Goal: Task Accomplishment & Management: Manage account settings

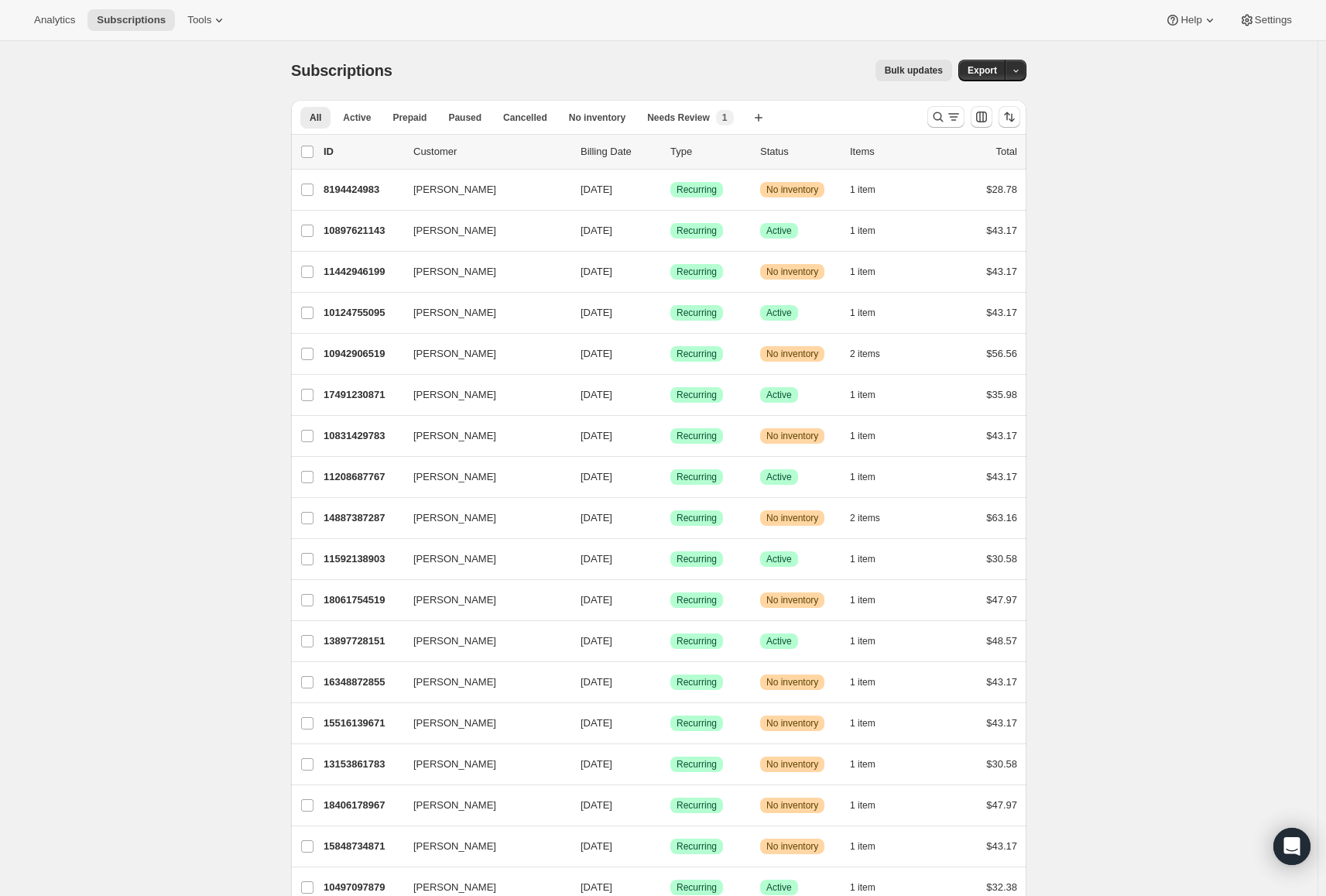
click at [333, 151] on p "ID" at bounding box center [363, 152] width 77 height 16
click at [313, 155] on input "0 selected" at bounding box center [307, 152] width 13 height 13
checkbox input "true"
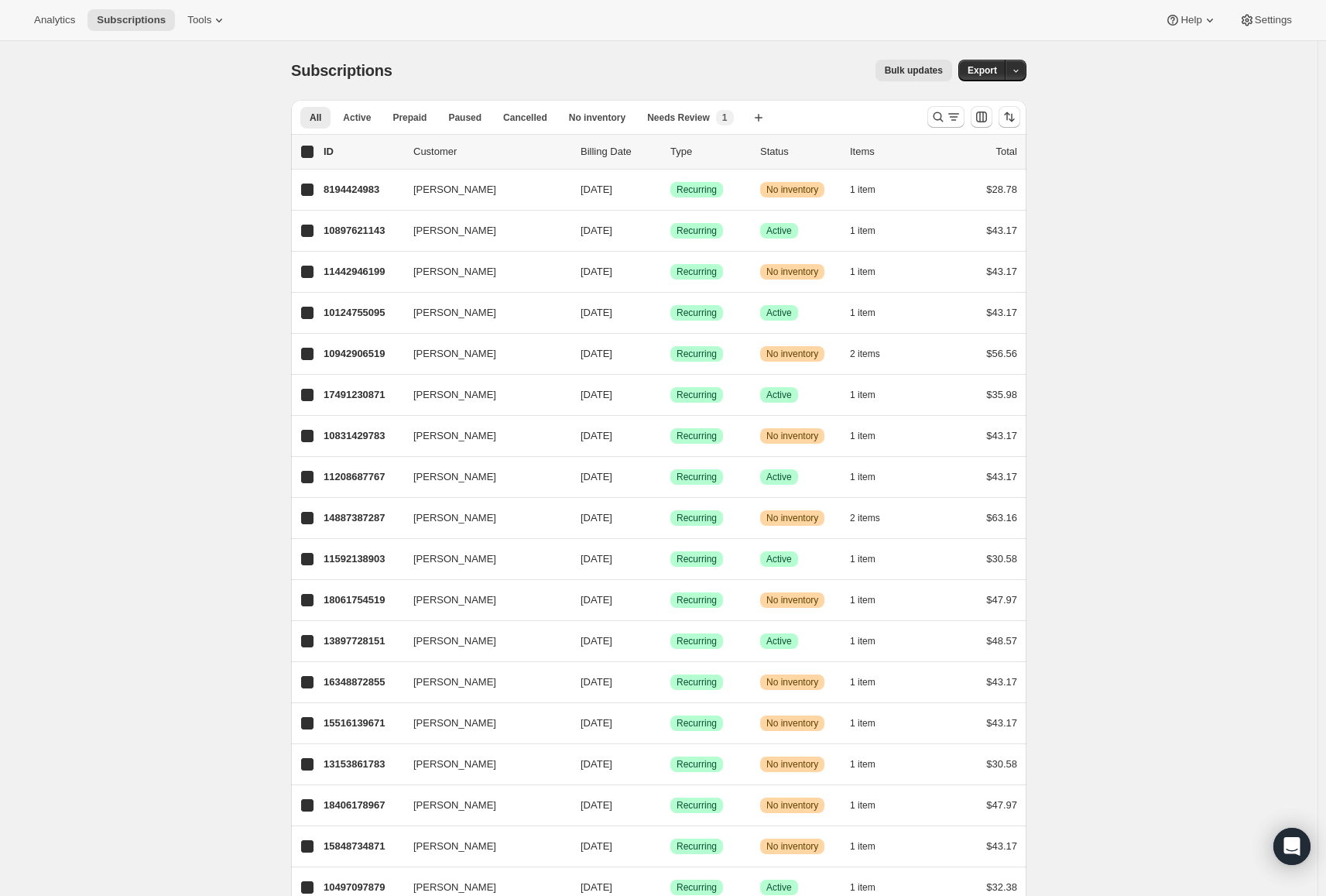
checkbox input "true"
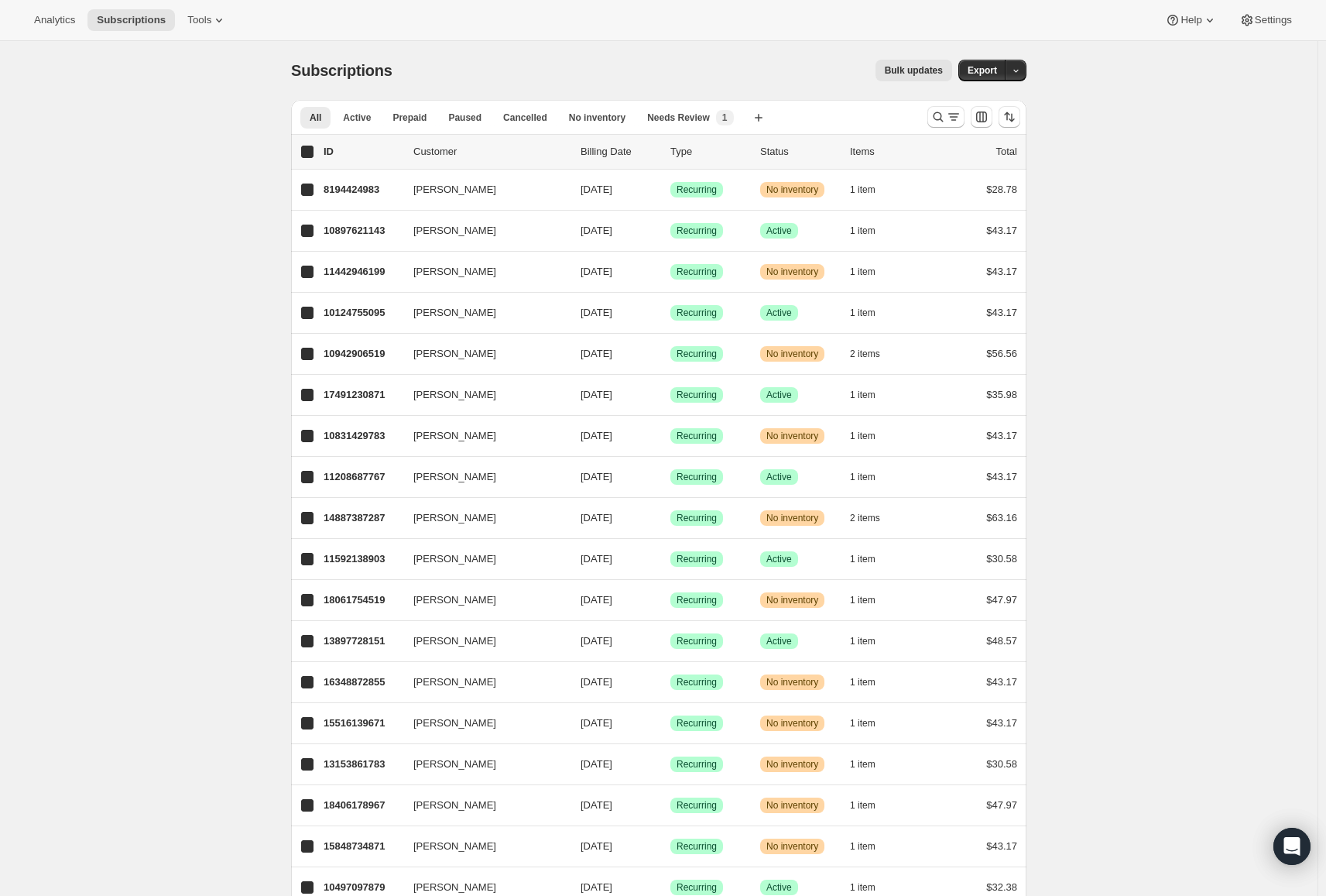
checkbox input "true"
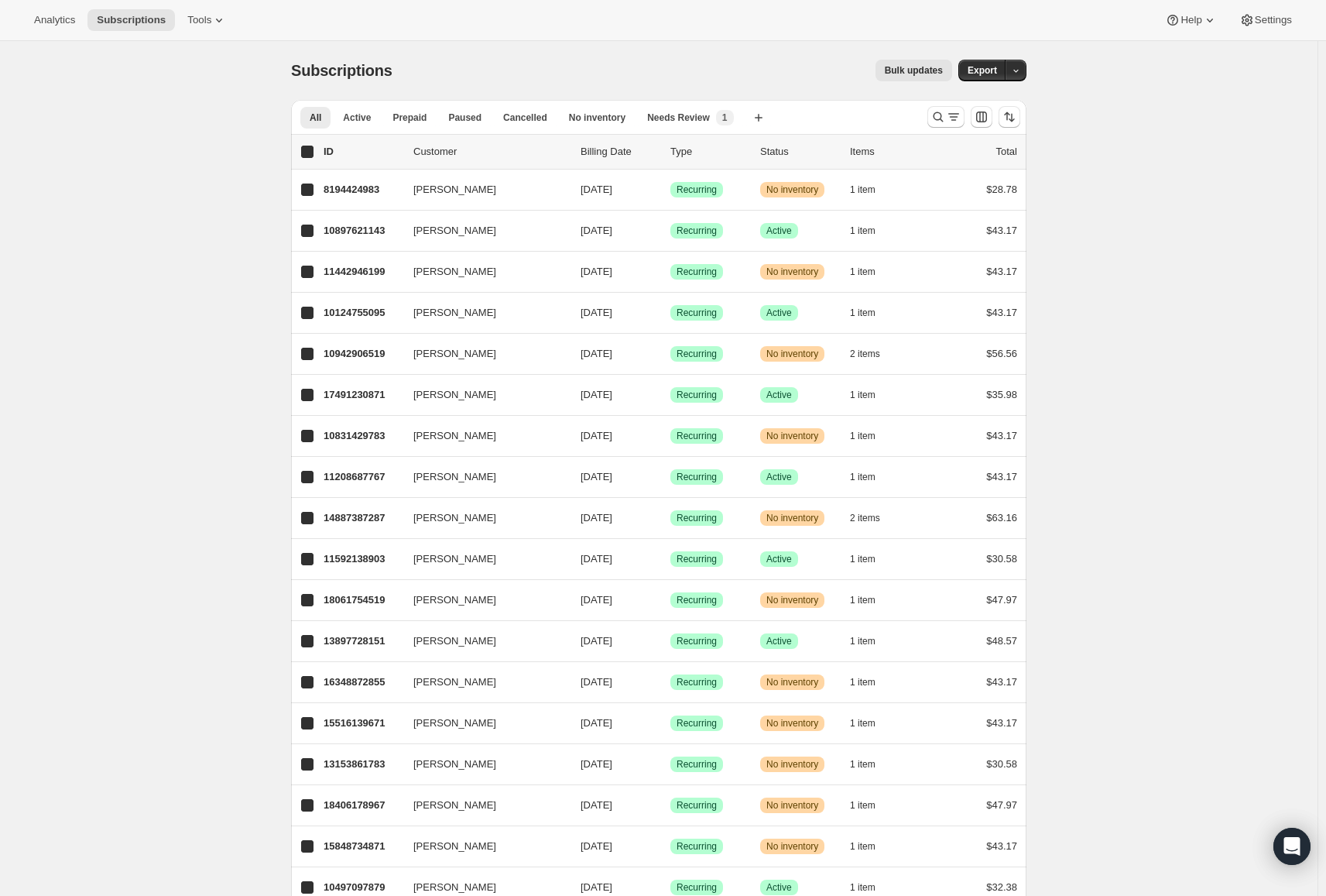
checkbox input "true"
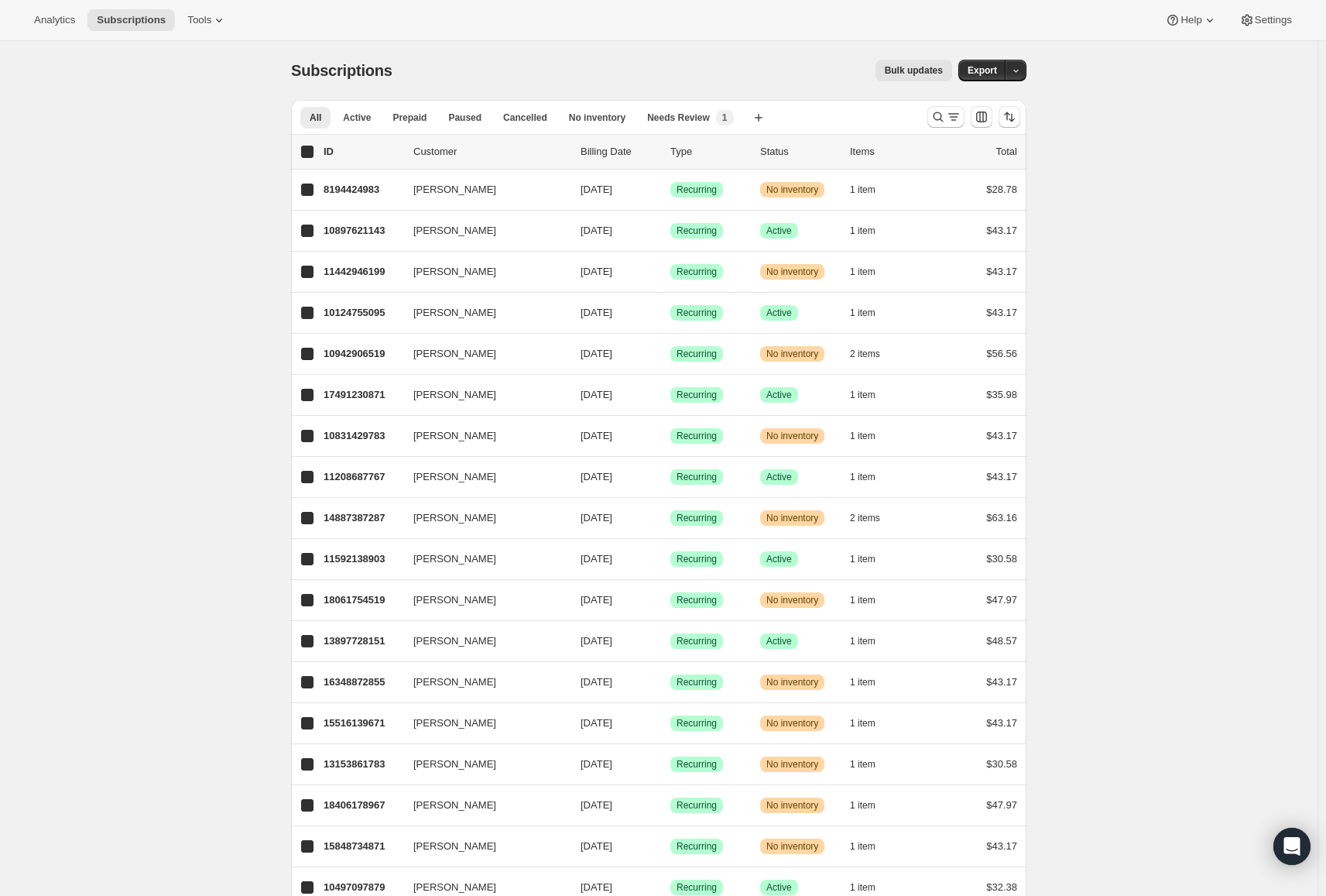
checkbox input "true"
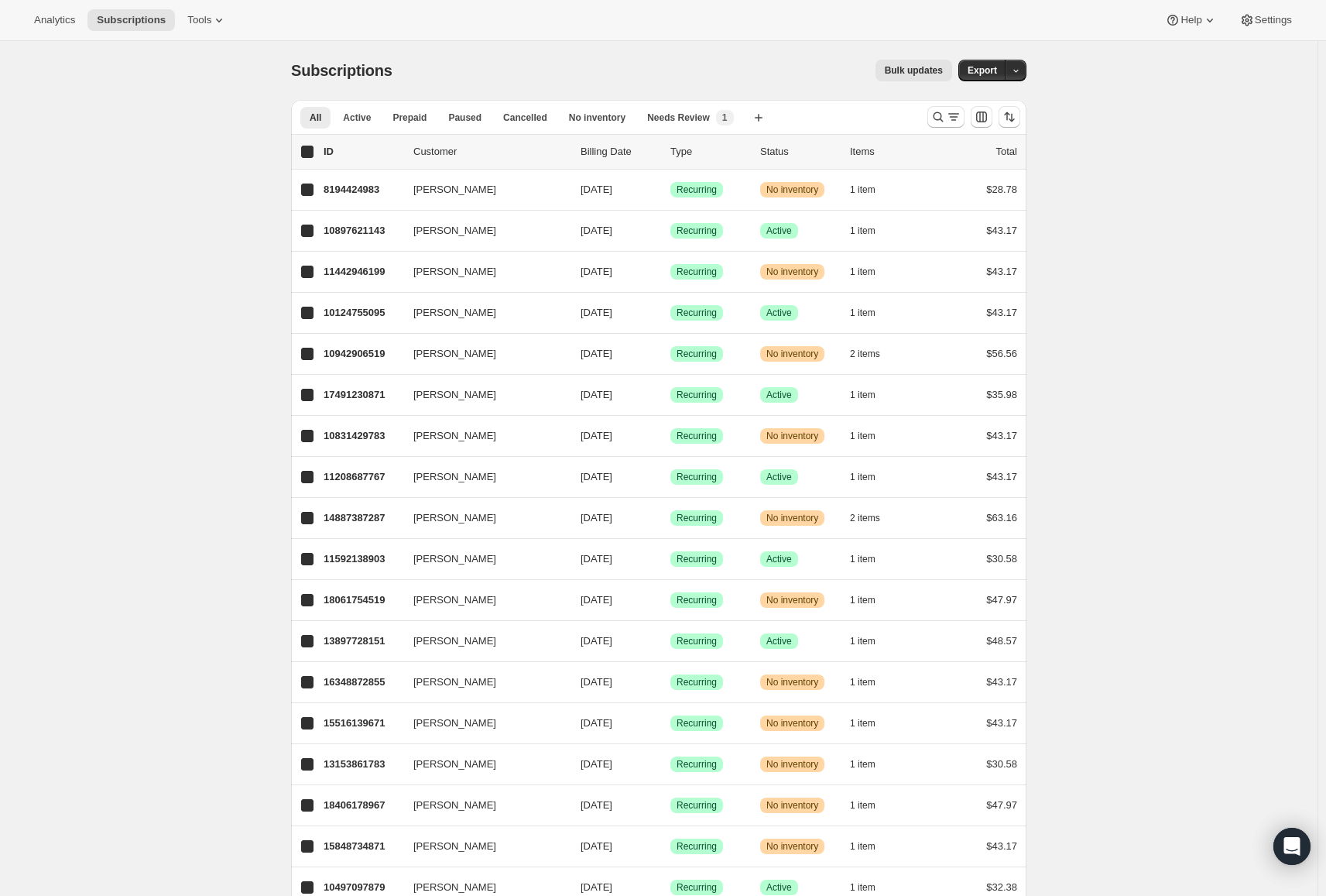
checkbox input "true"
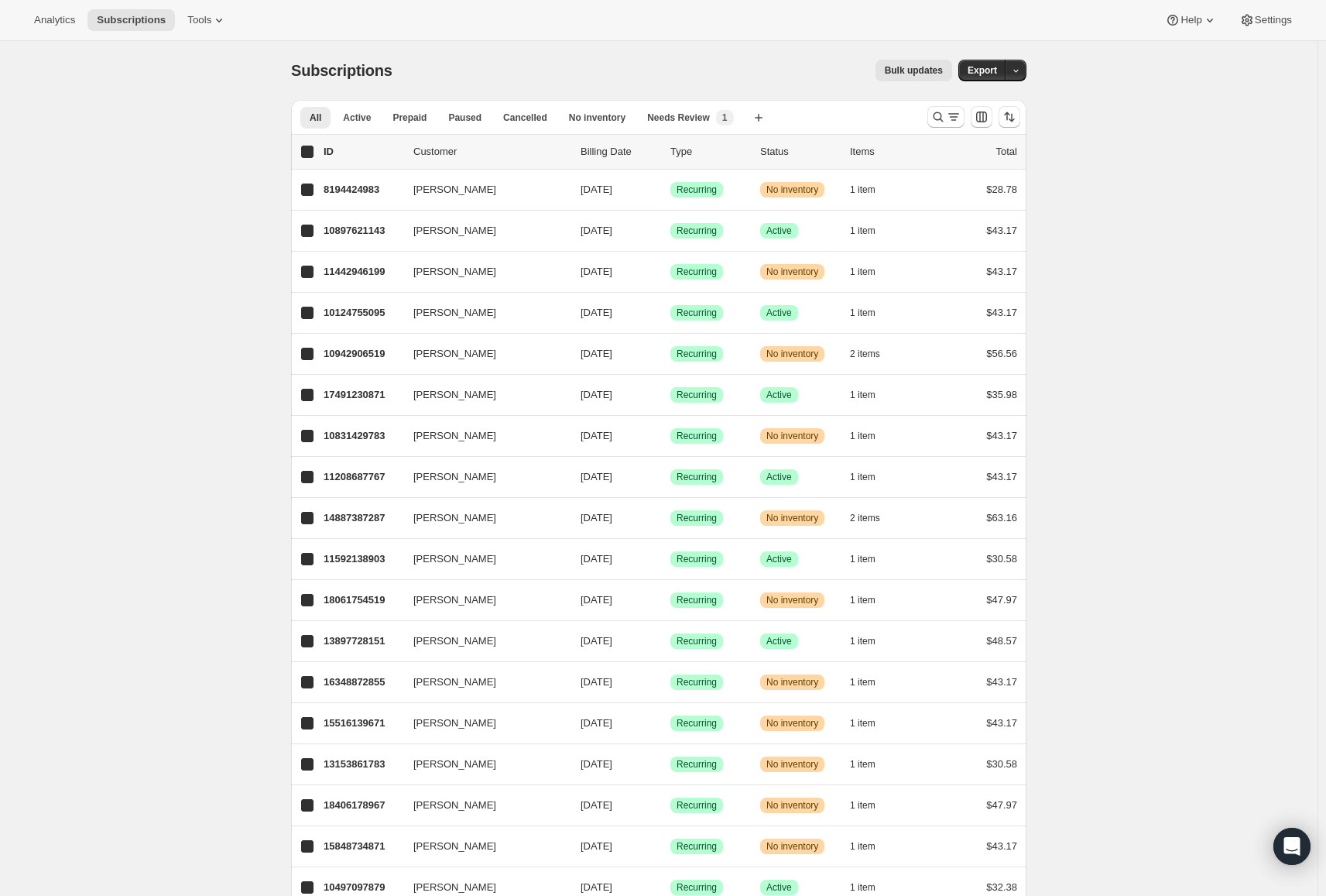
checkbox input "true"
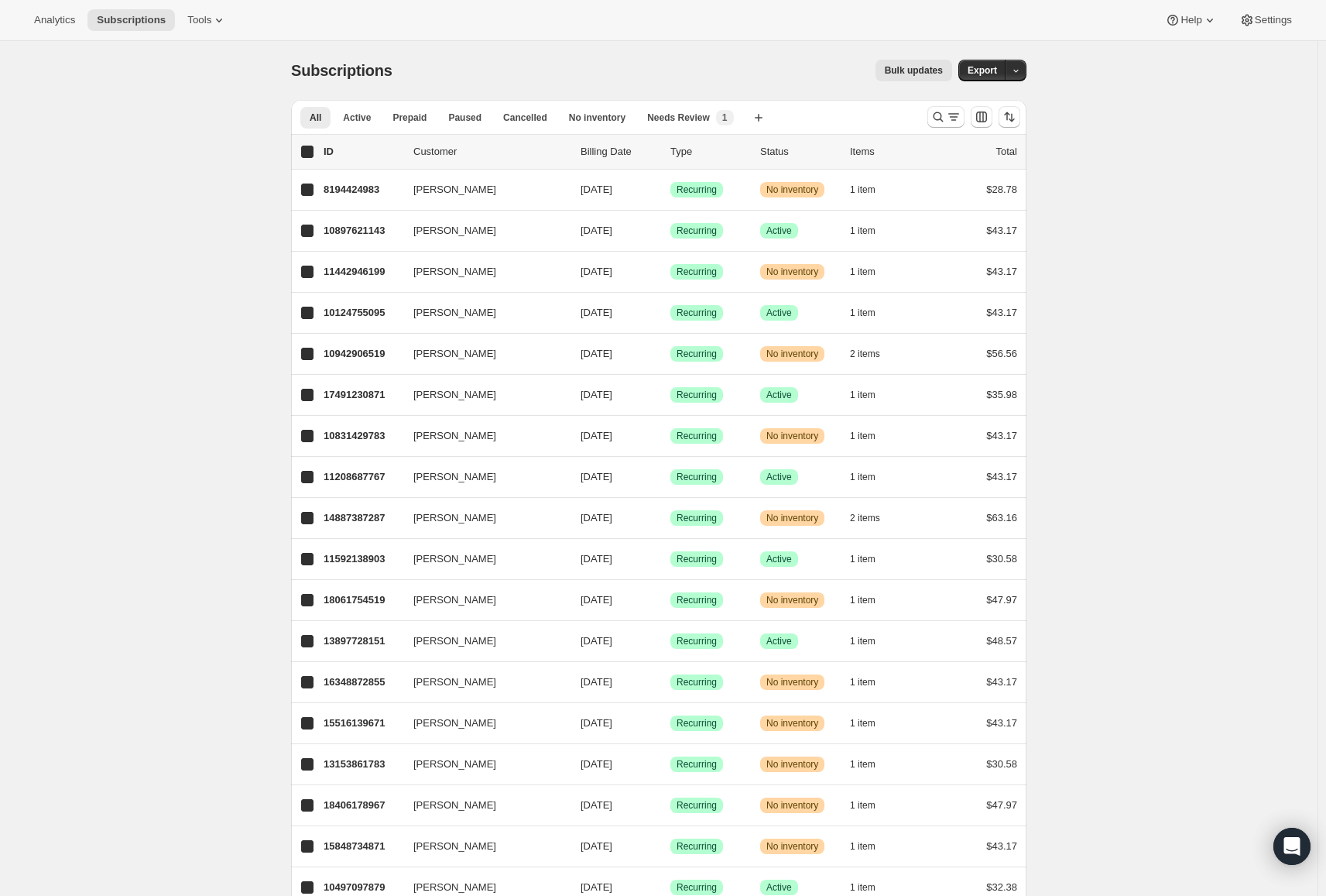
checkbox input "true"
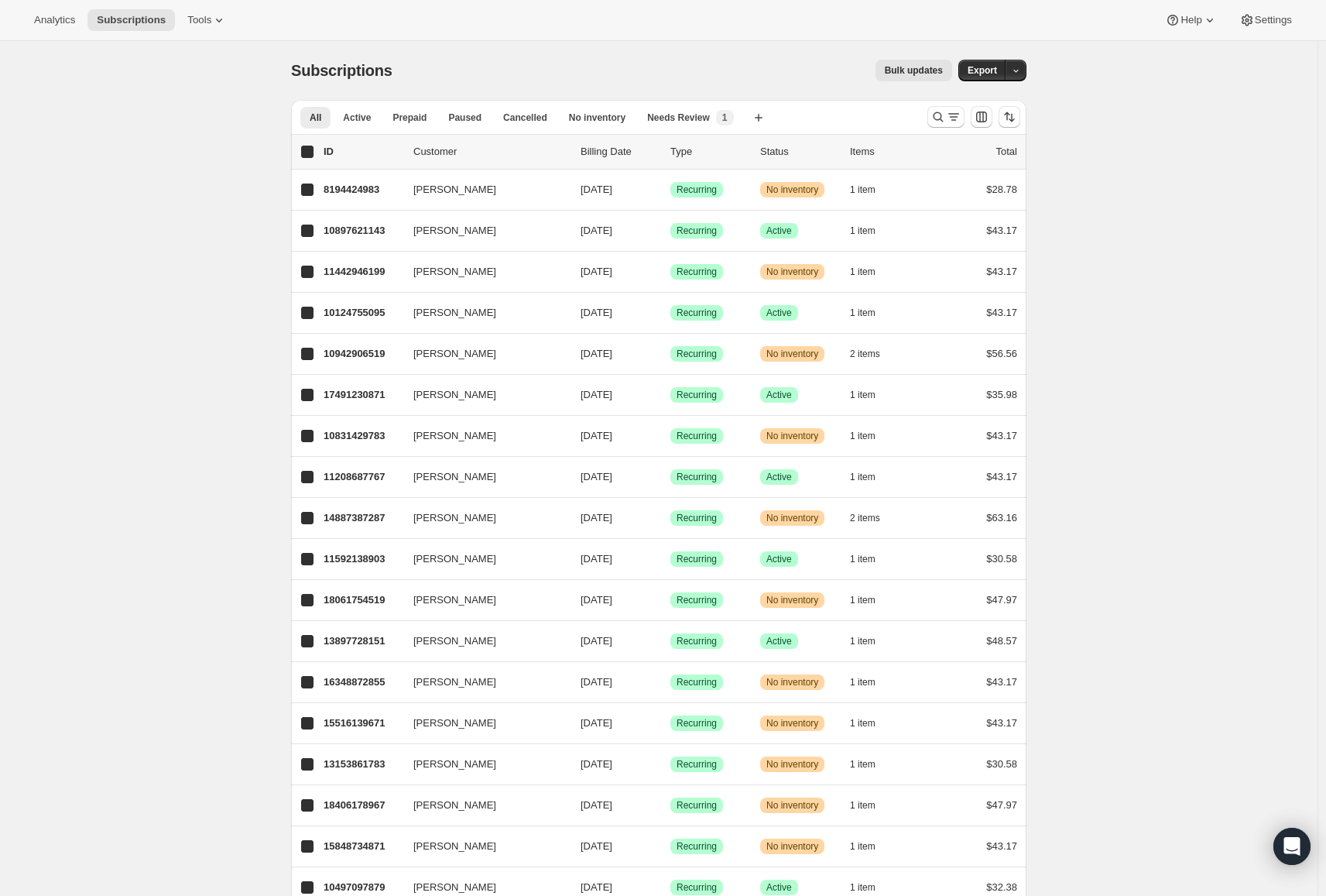
checkbox input "true"
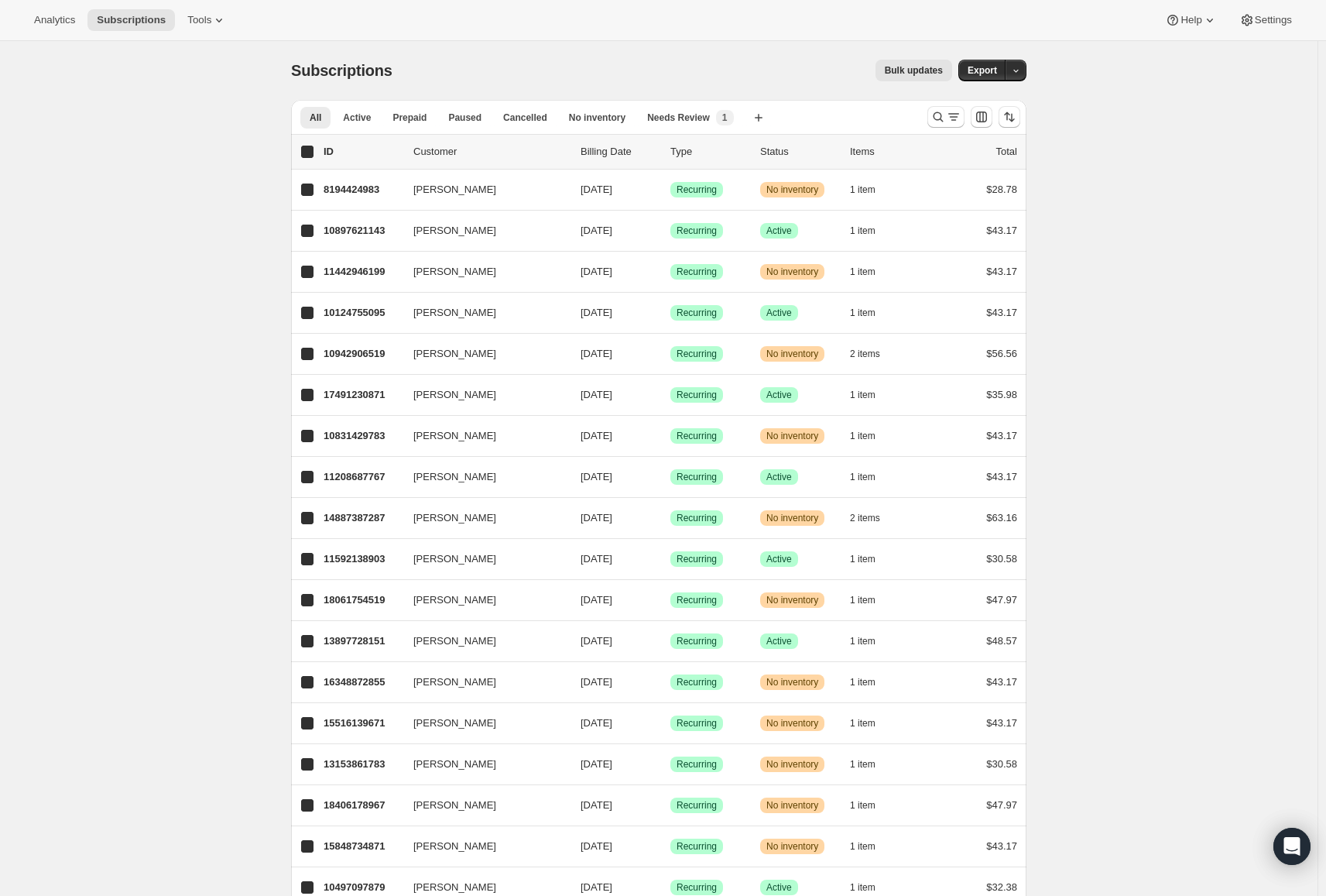
checkbox input "true"
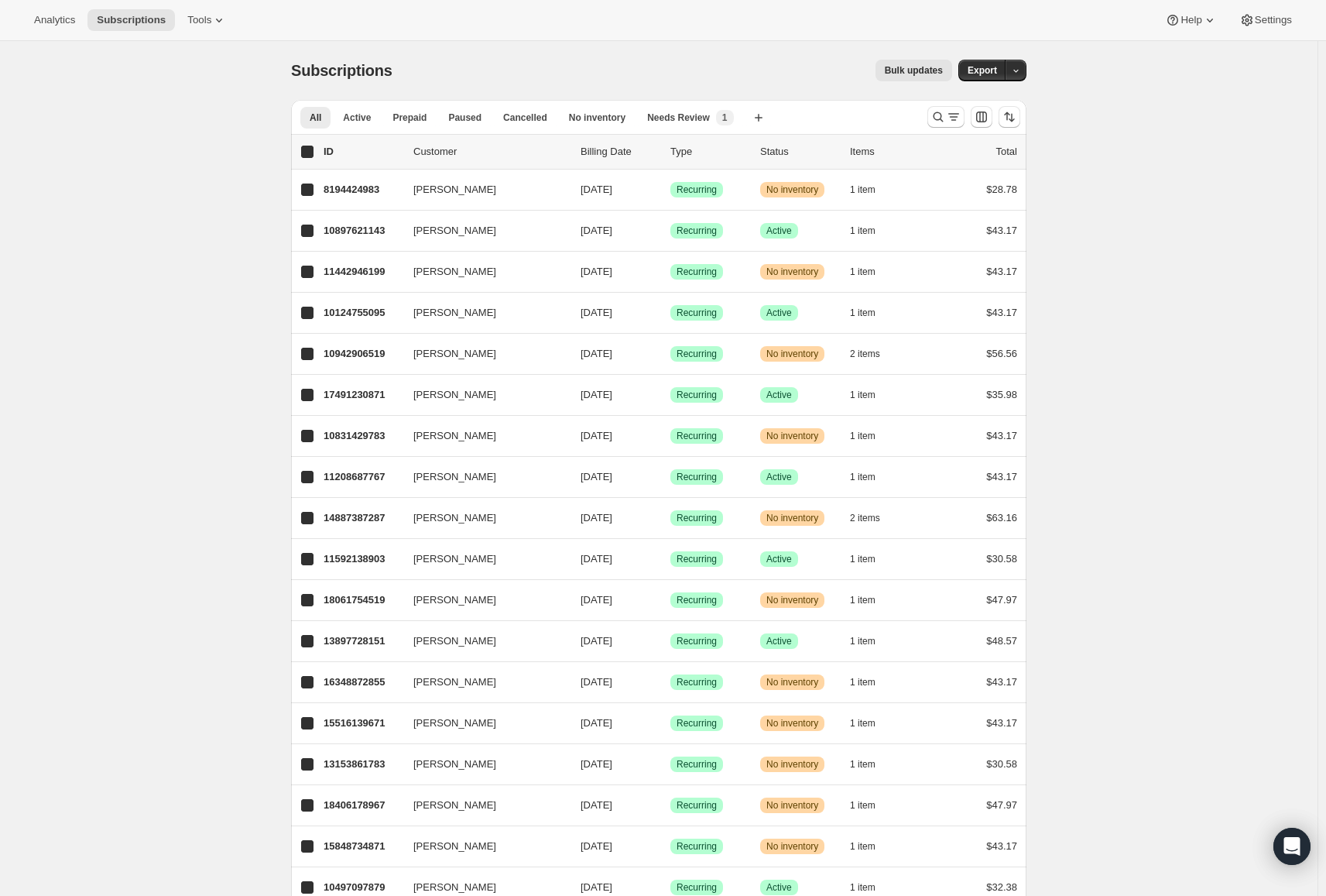
checkbox input "true"
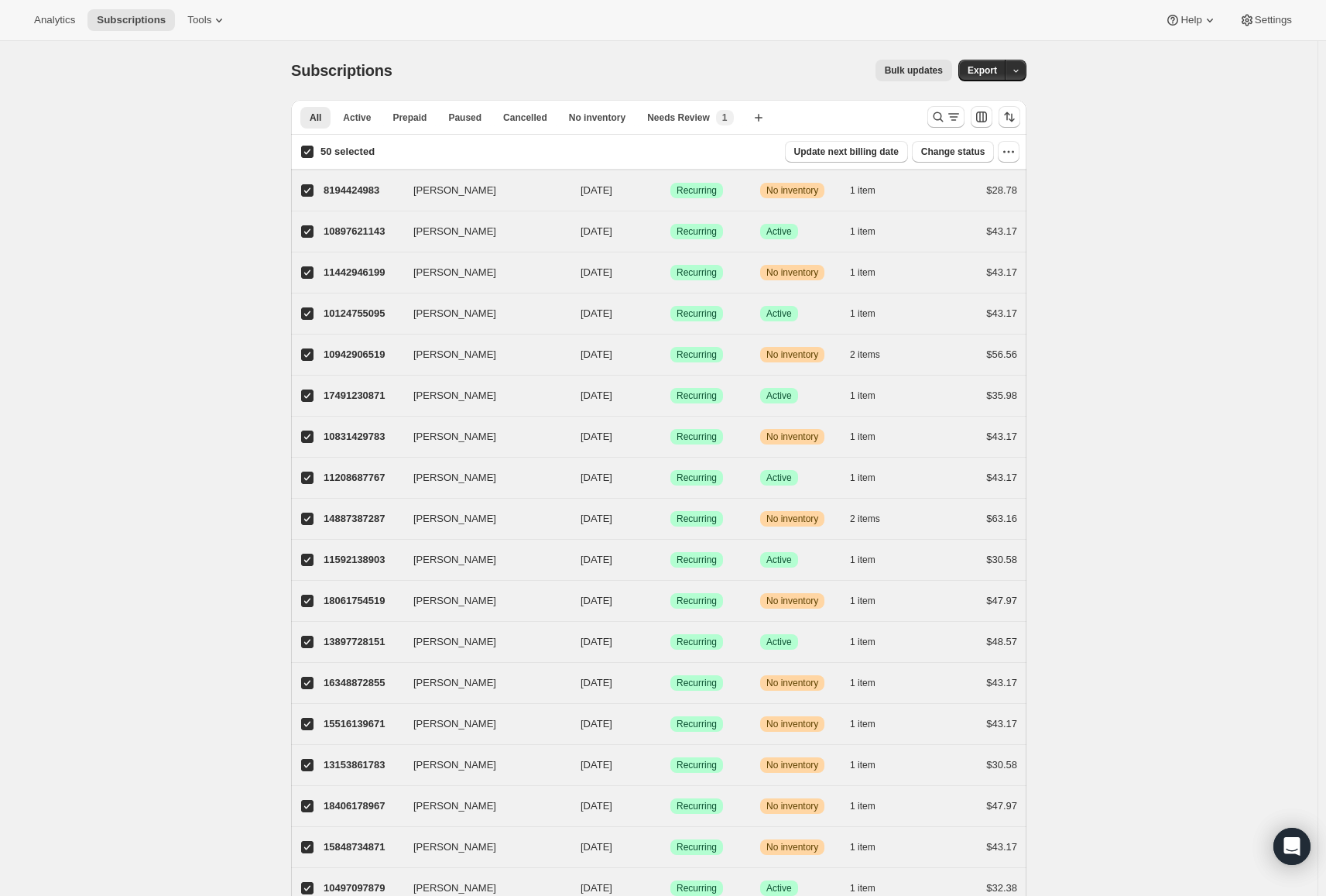
click at [313, 154] on input "50 selected" at bounding box center [307, 152] width 13 height 13
checkbox input "false"
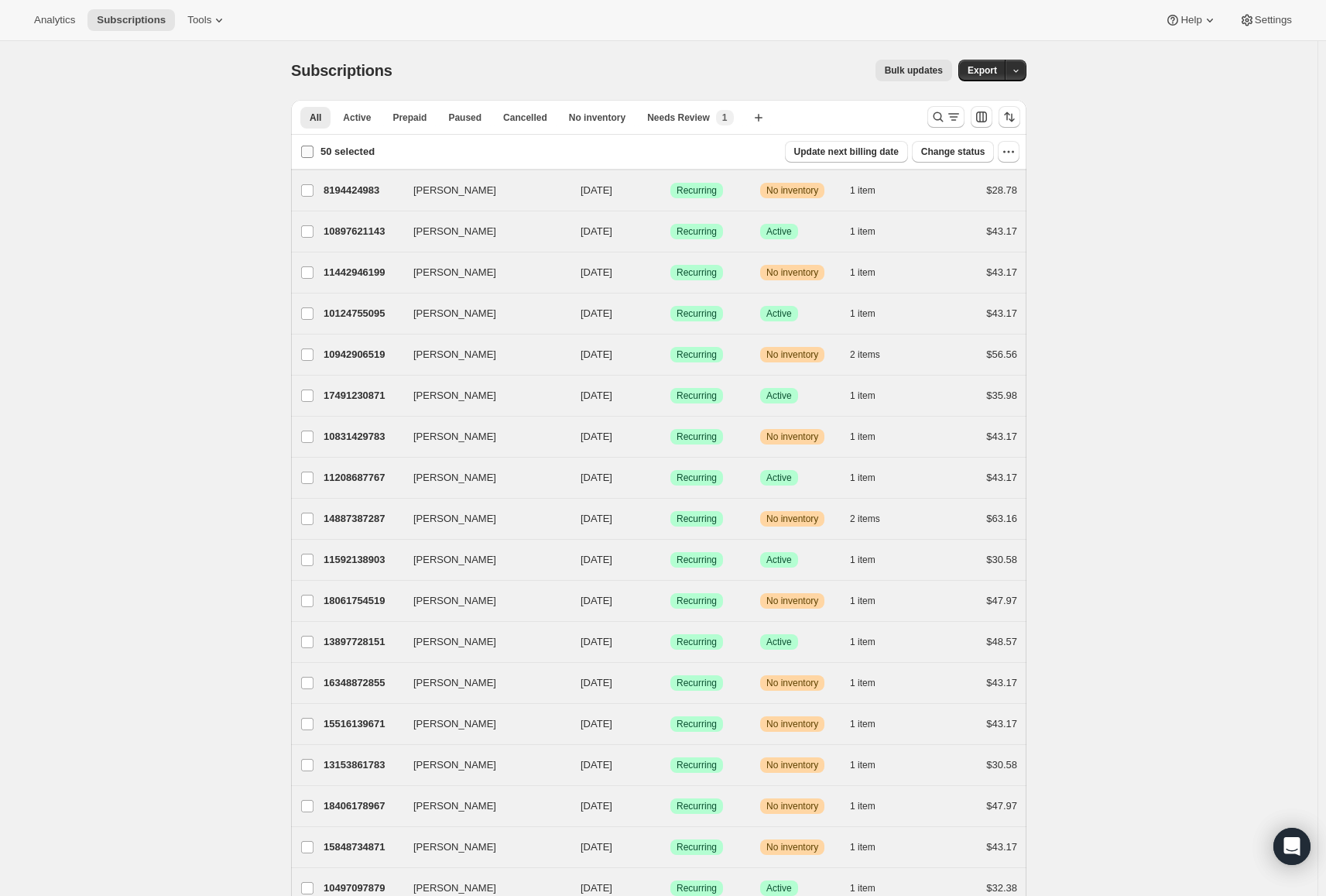
checkbox input "false"
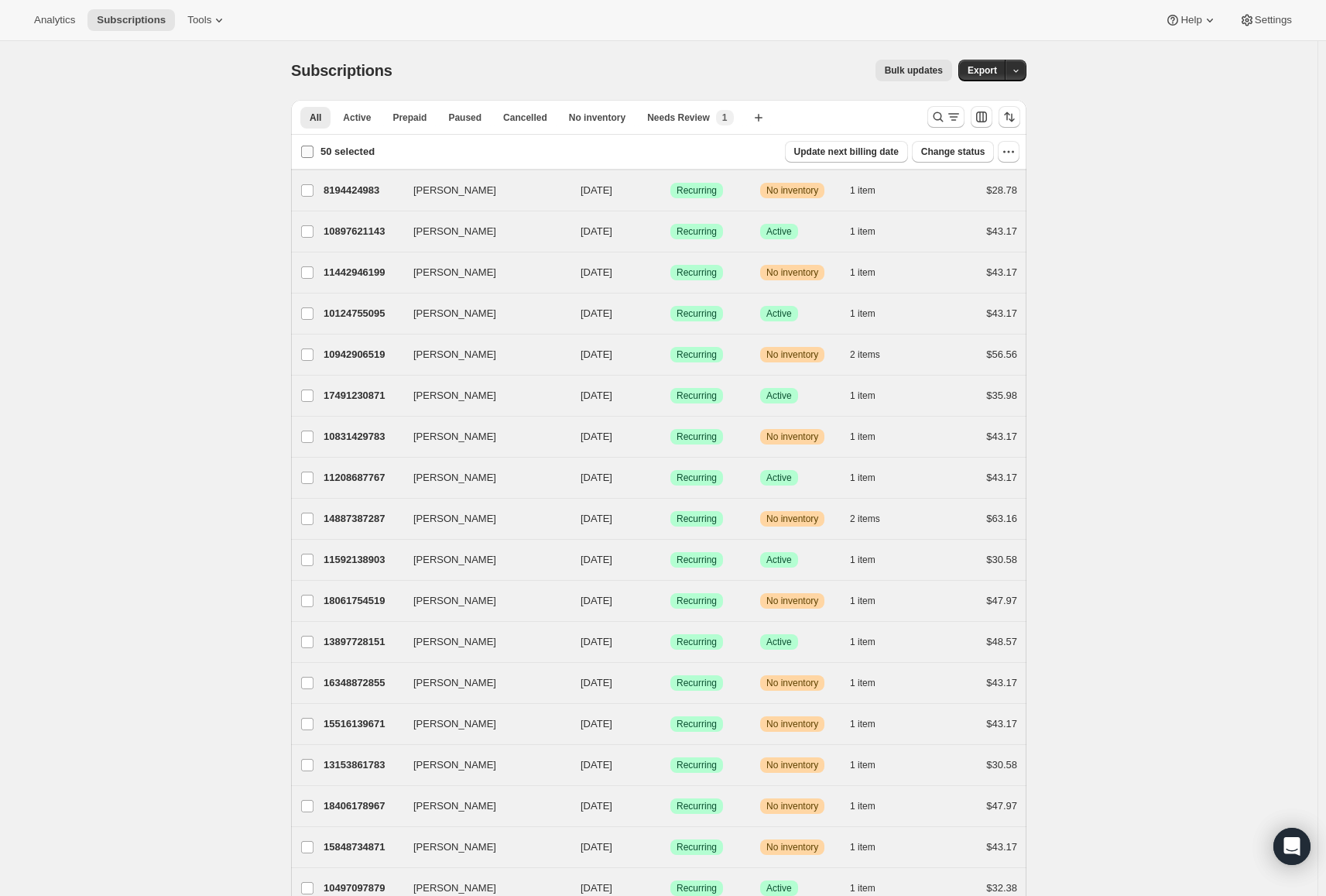
checkbox input "false"
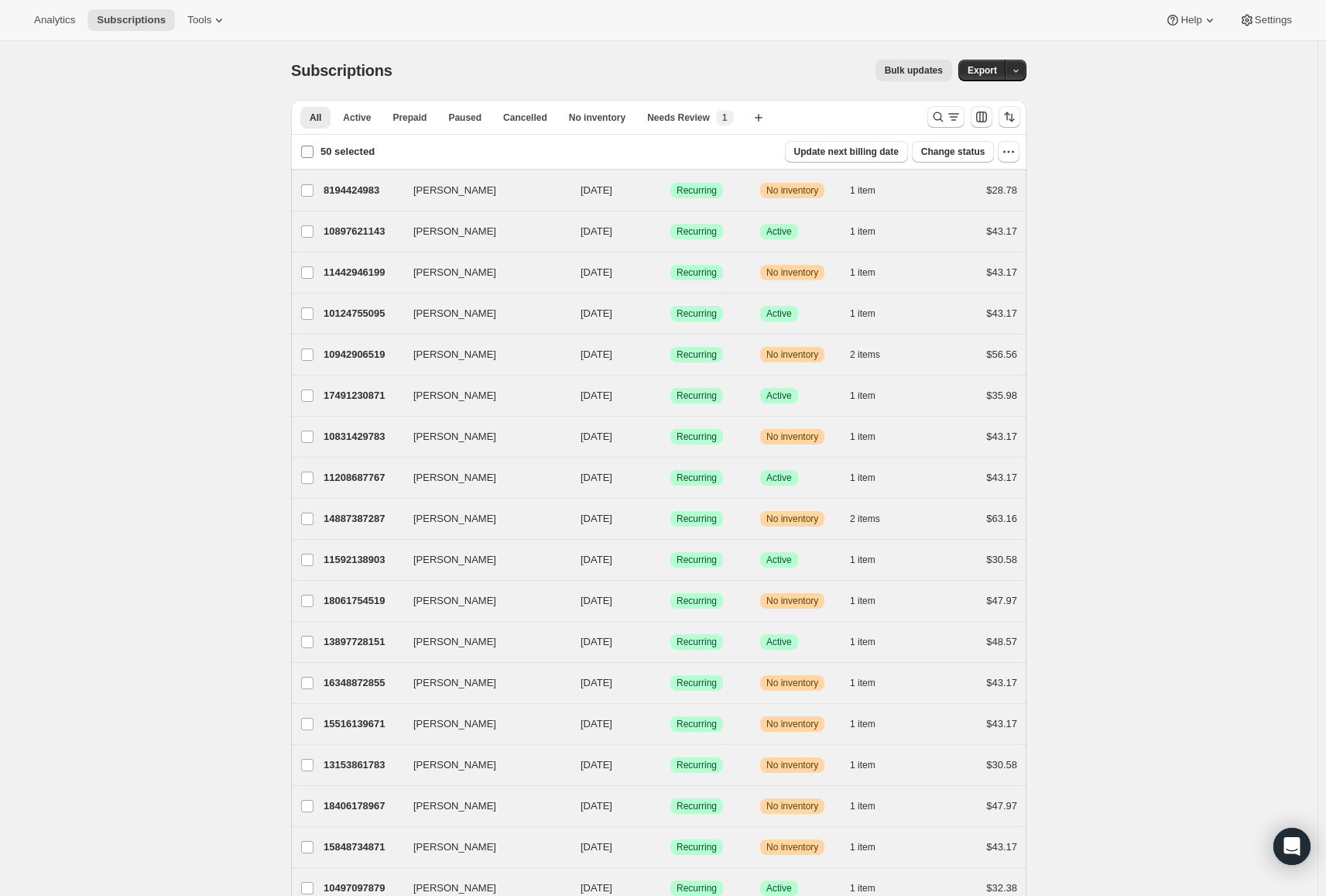
checkbox input "false"
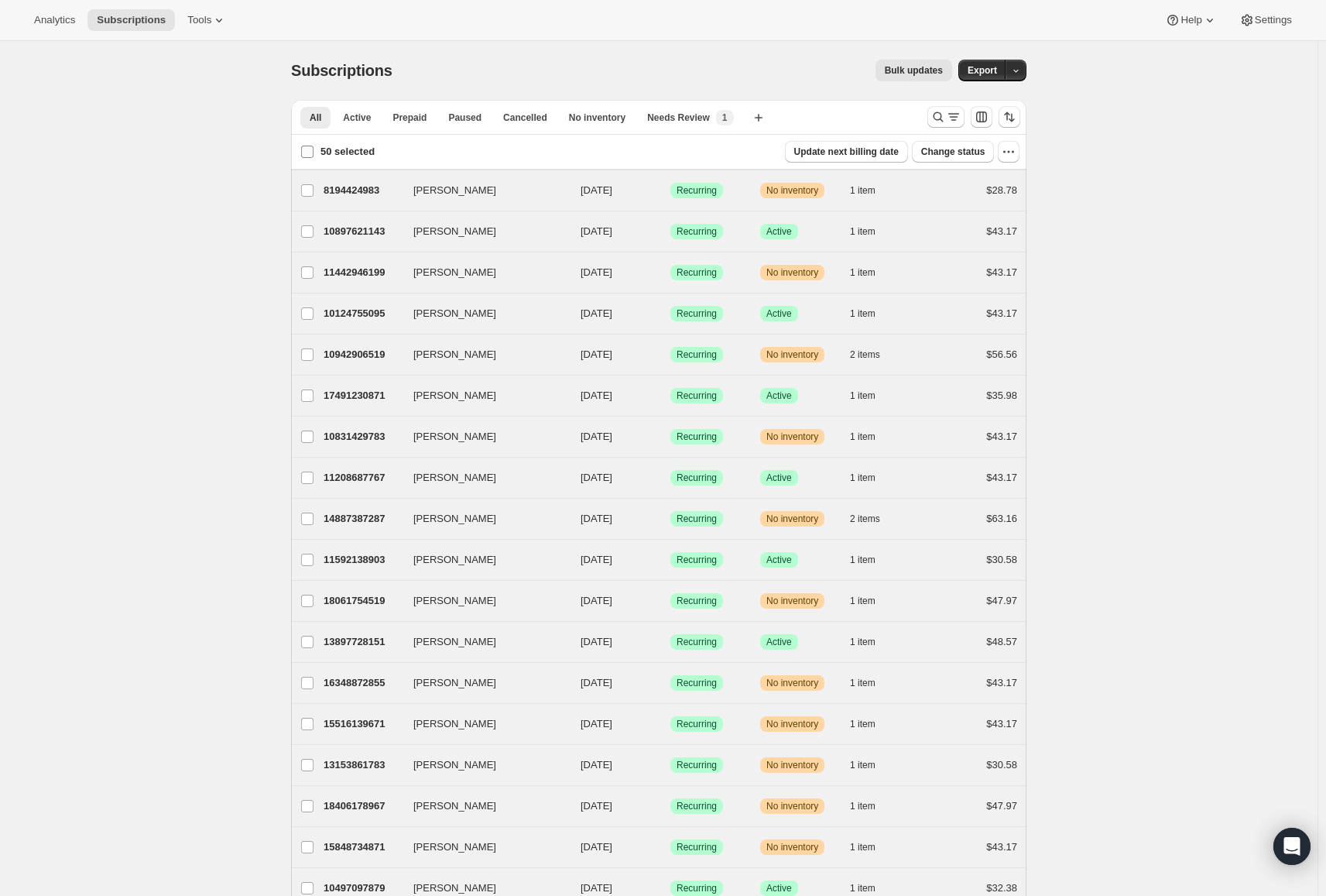
checkbox input "false"
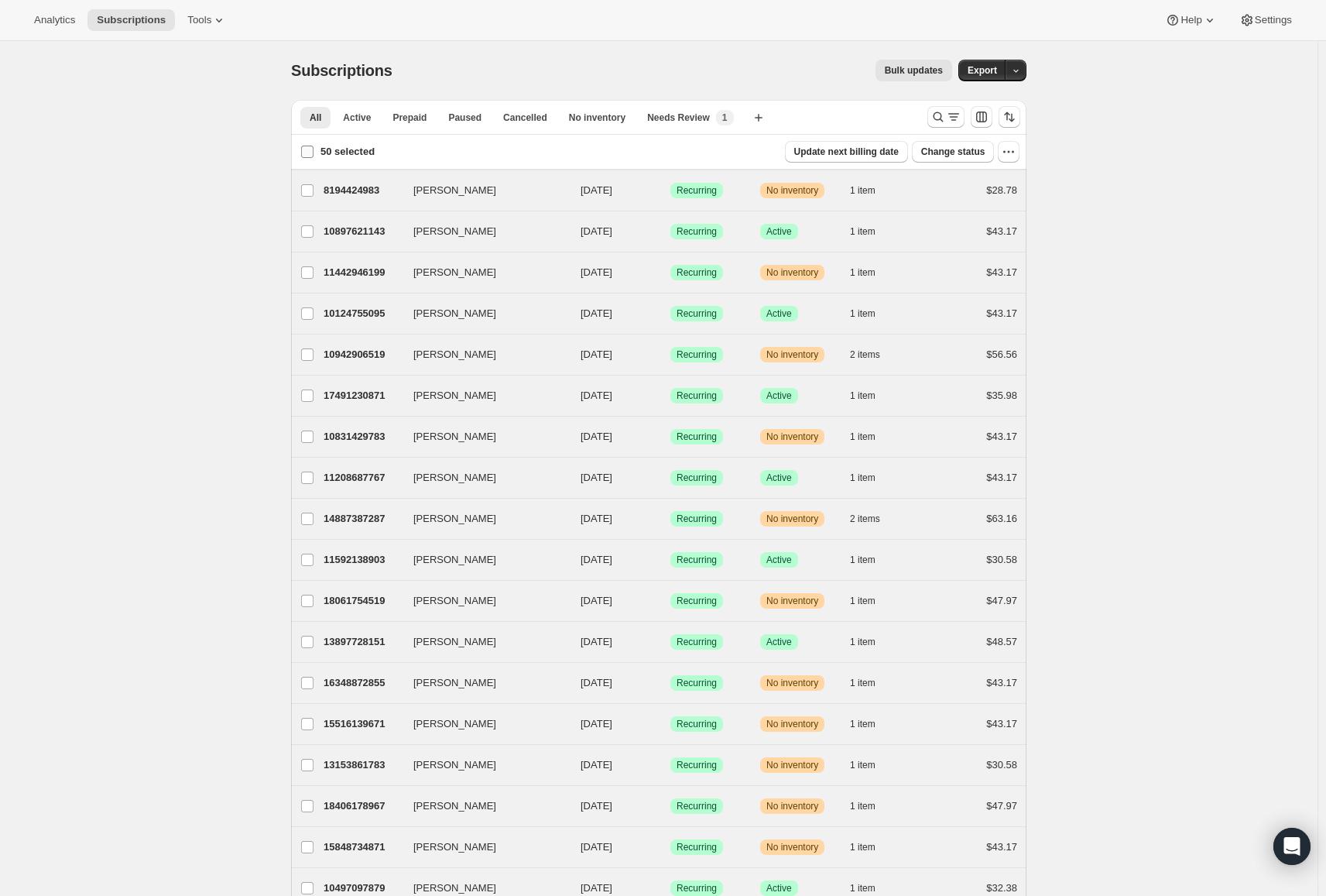
checkbox input "false"
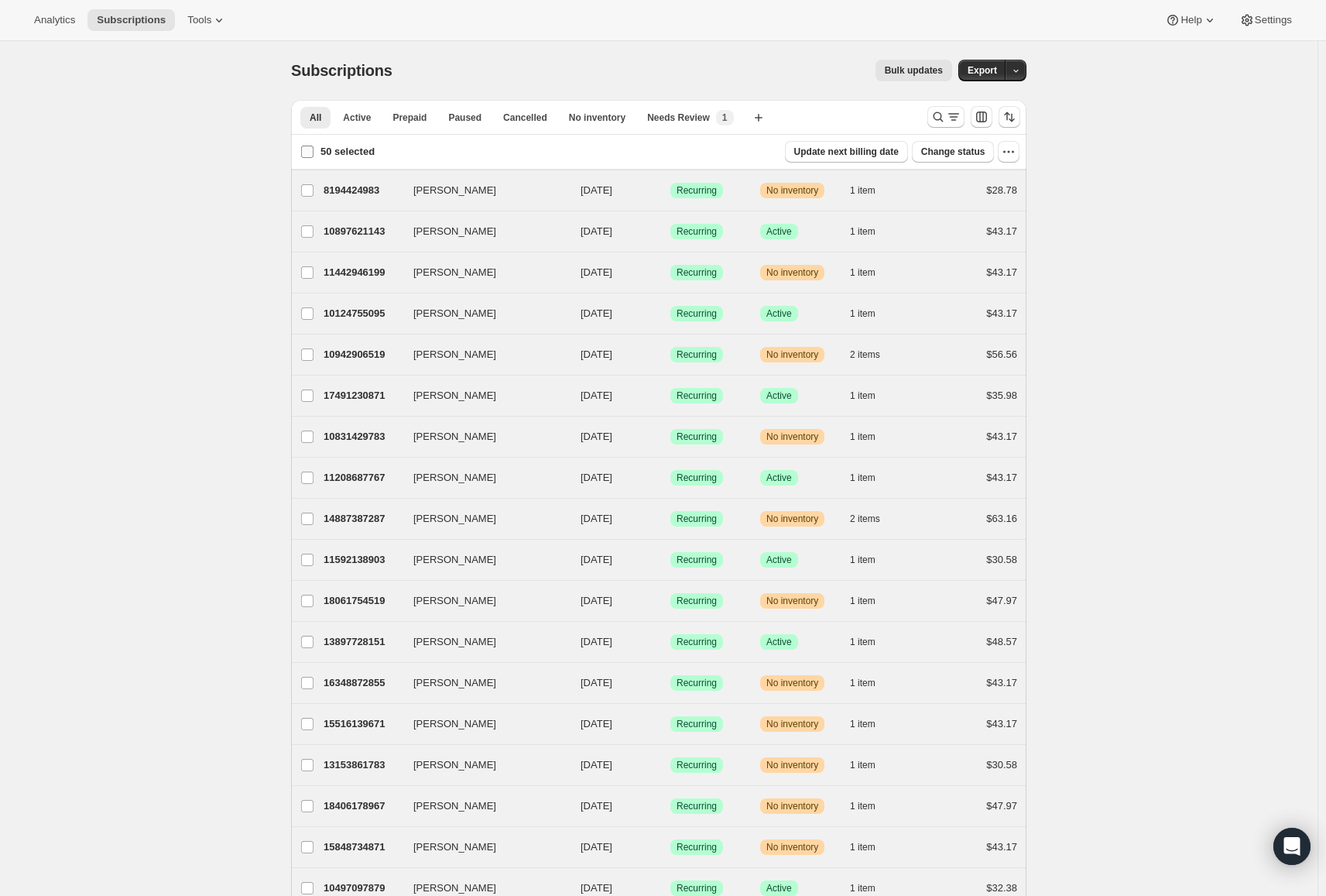
checkbox input "false"
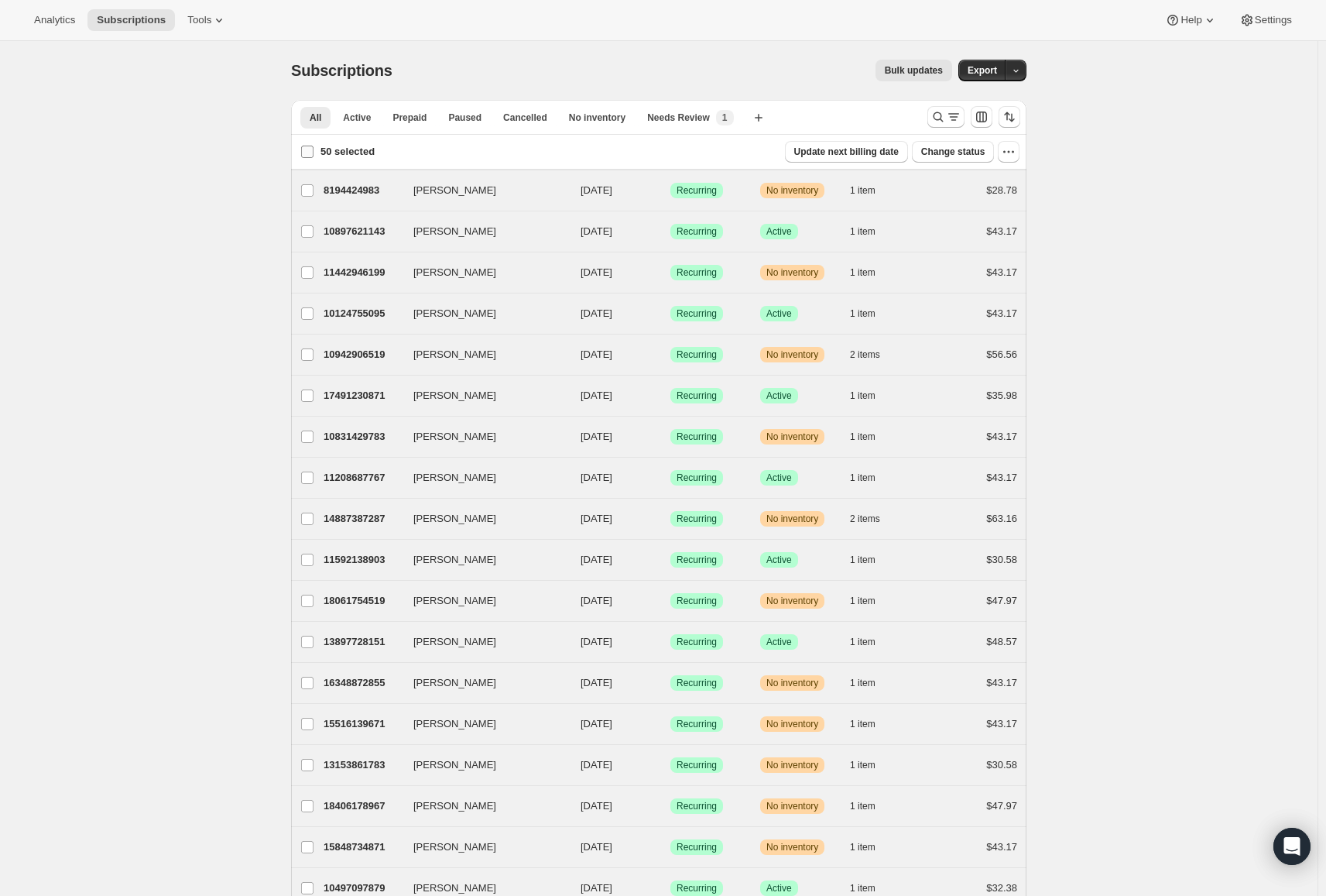
checkbox input "false"
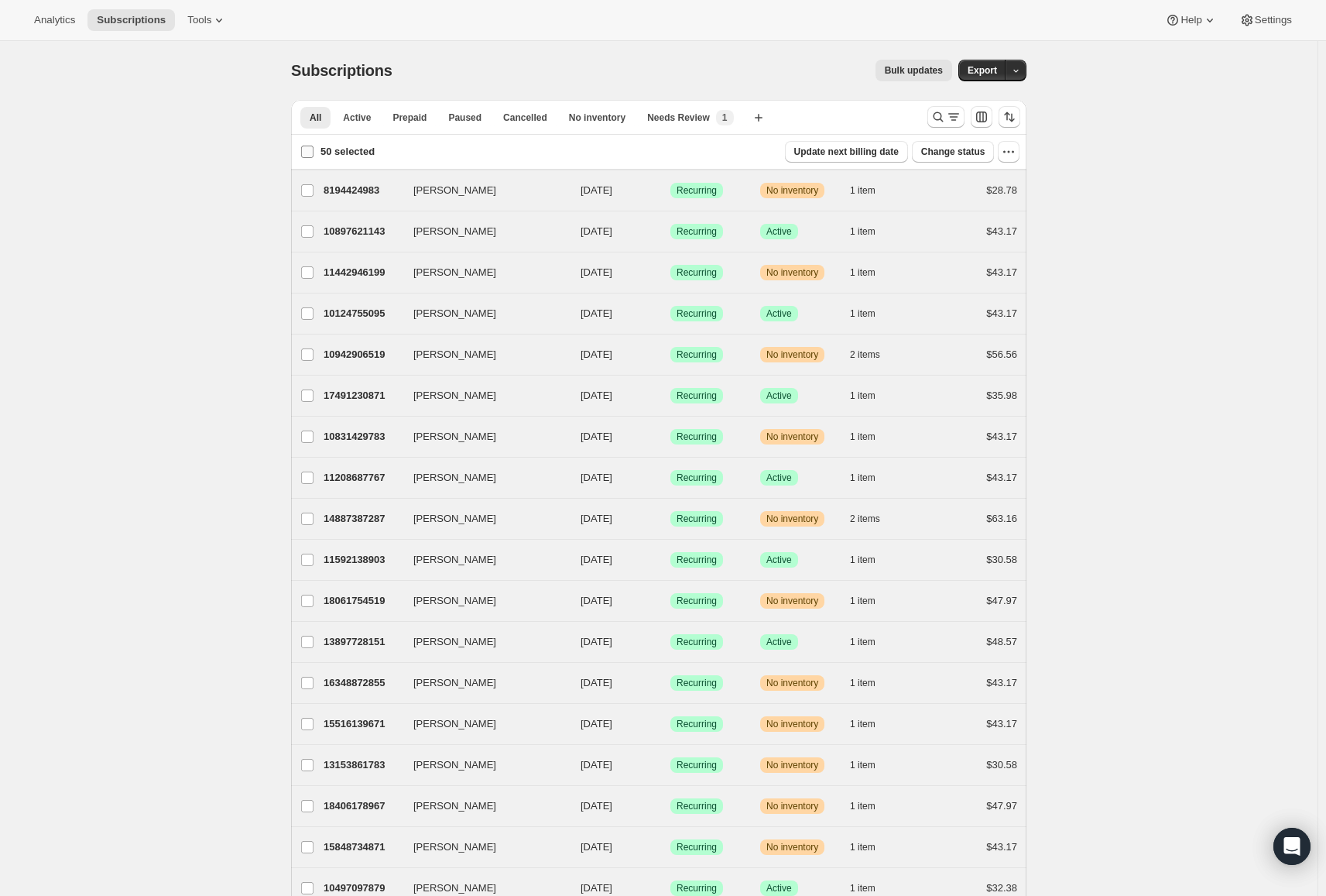
checkbox input "false"
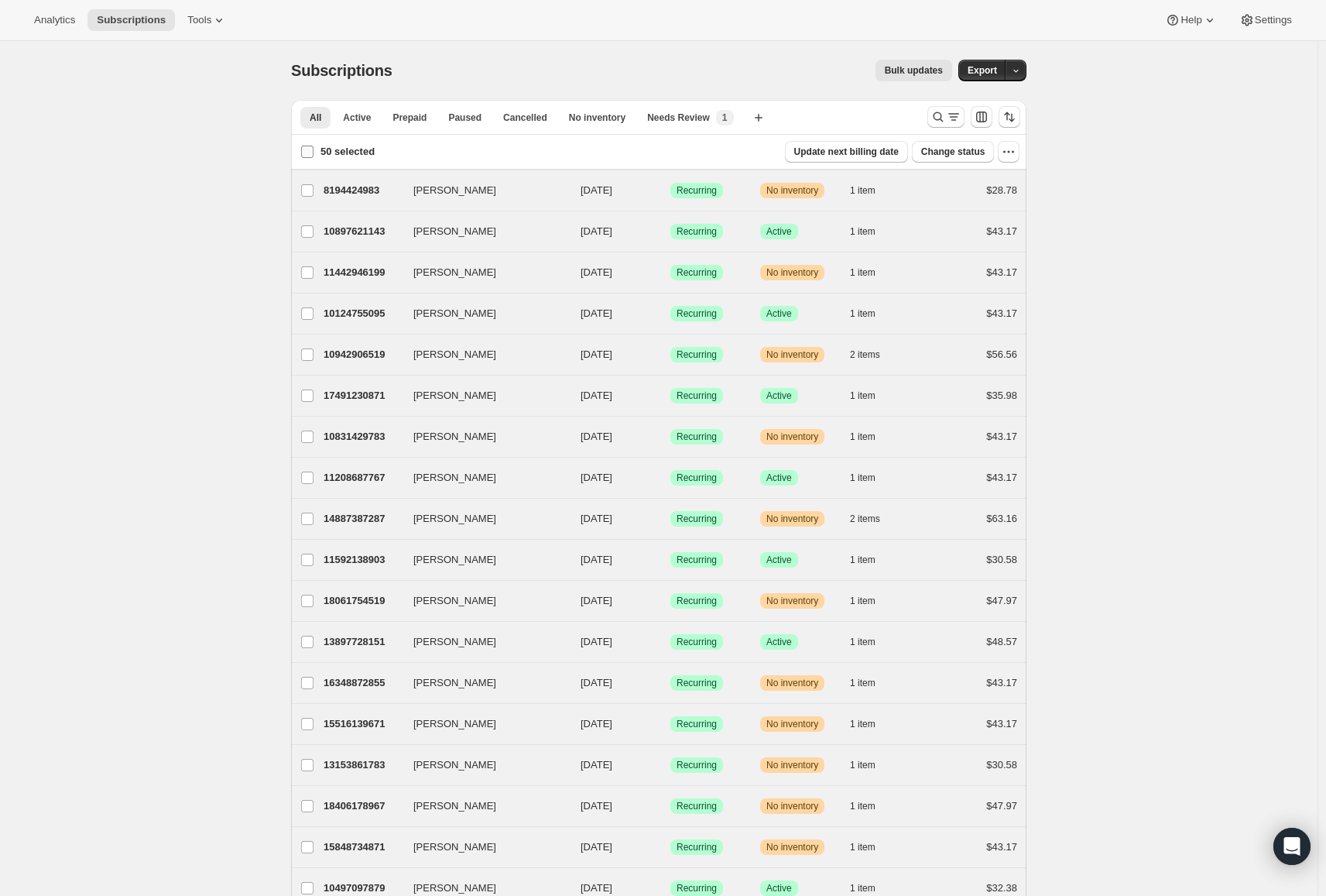
checkbox input "false"
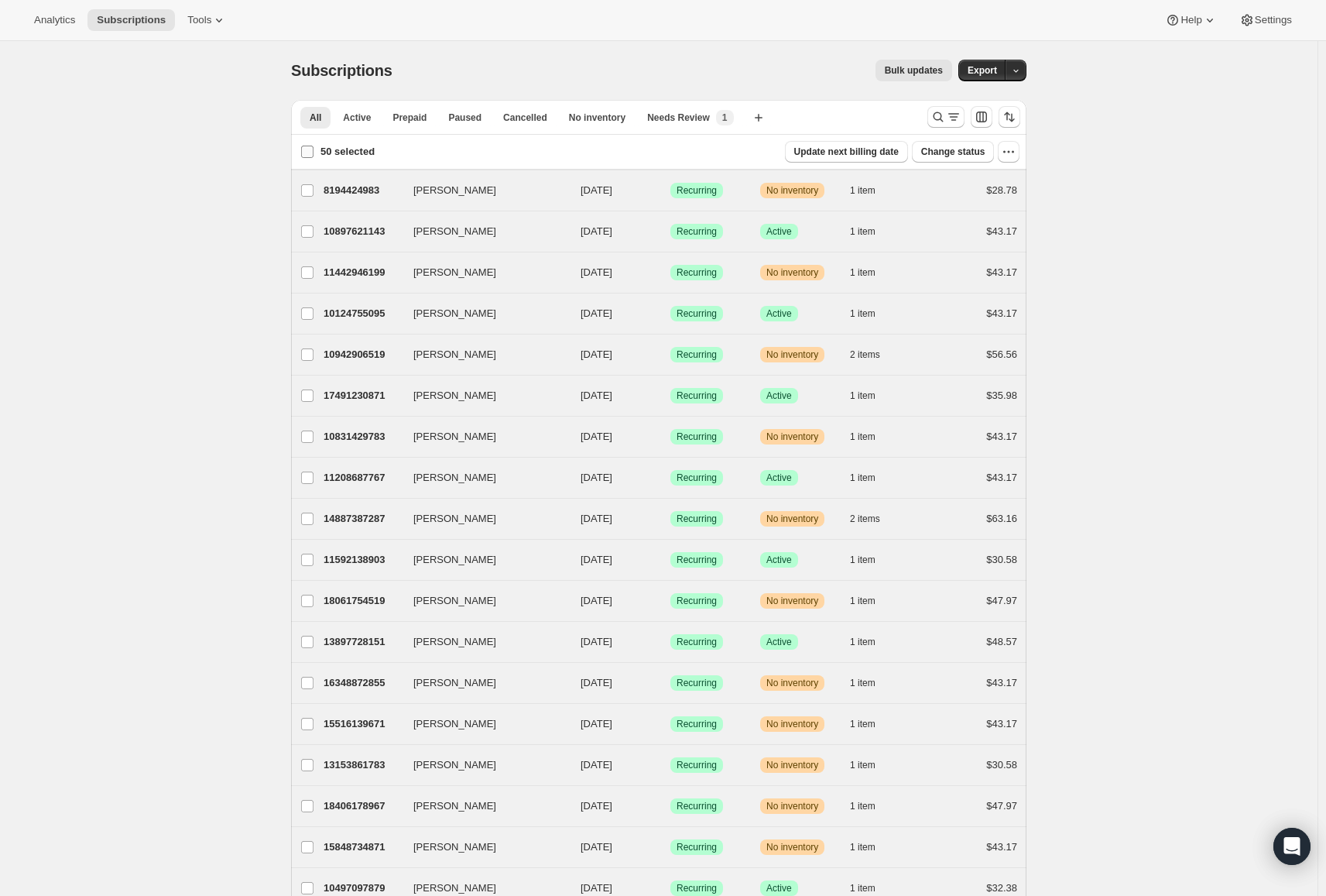
checkbox input "false"
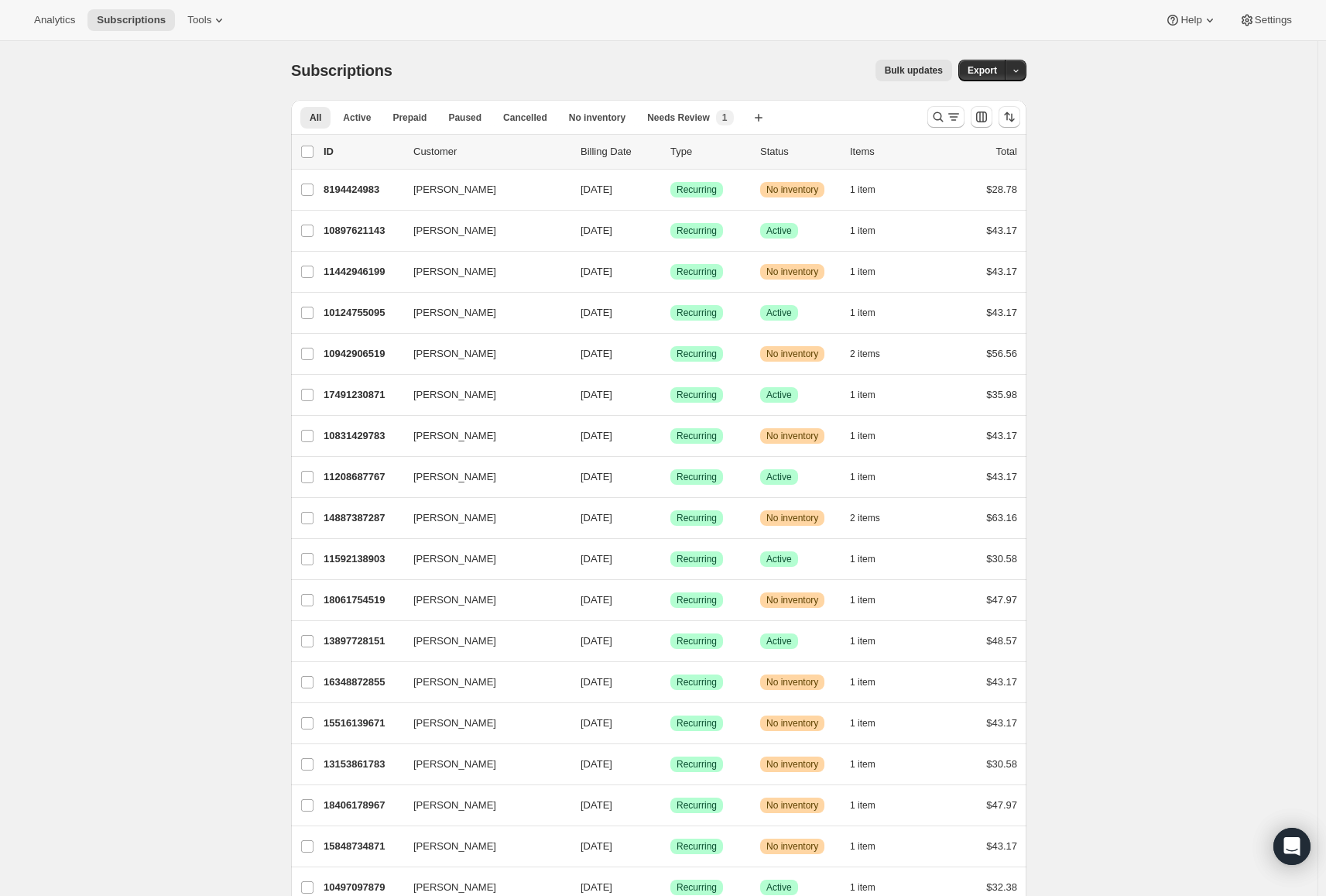
click at [192, 27] on button "Tools" at bounding box center [207, 20] width 58 height 22
